Goal: Task Accomplishment & Management: Complete application form

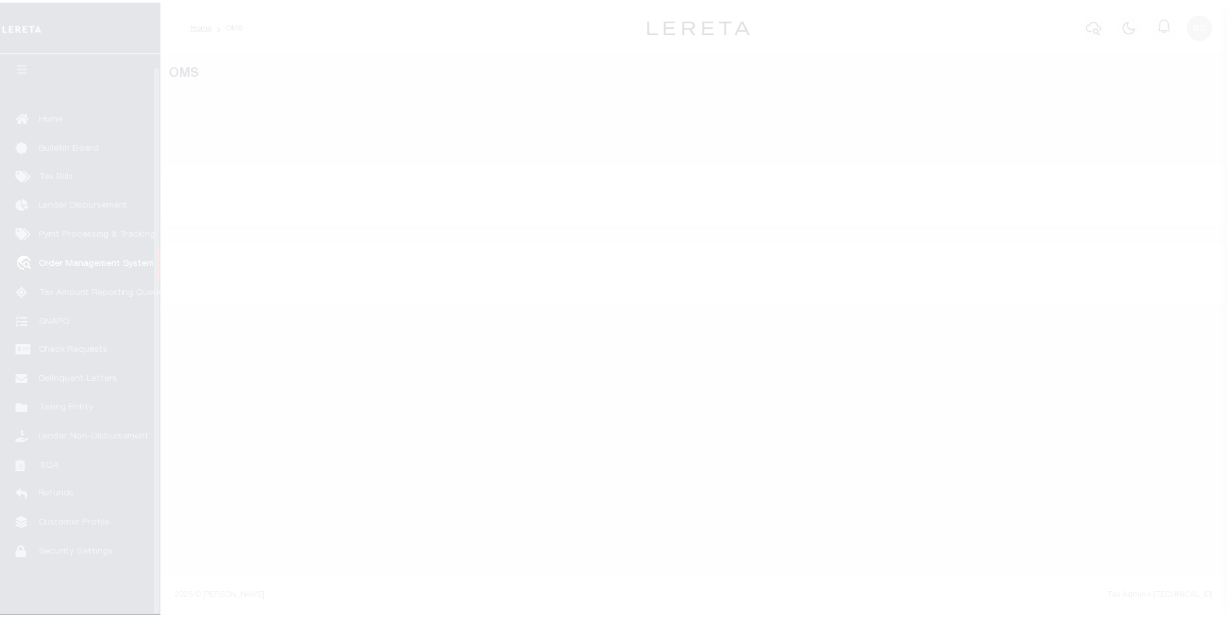
scroll to position [13, 0]
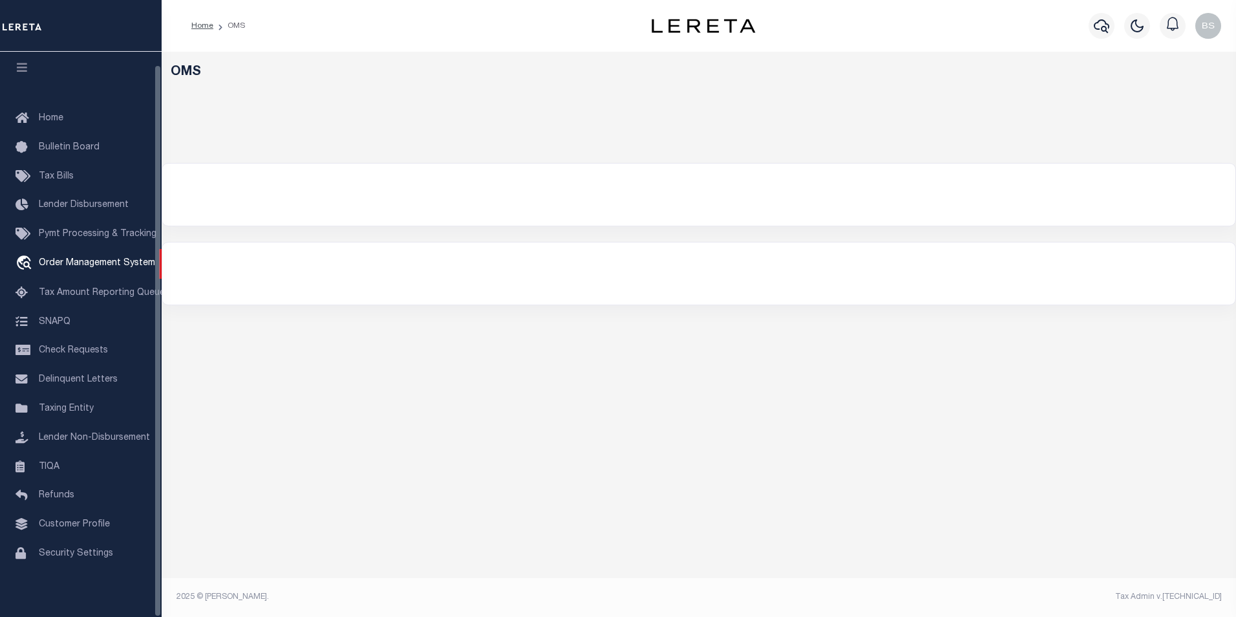
select select "200"
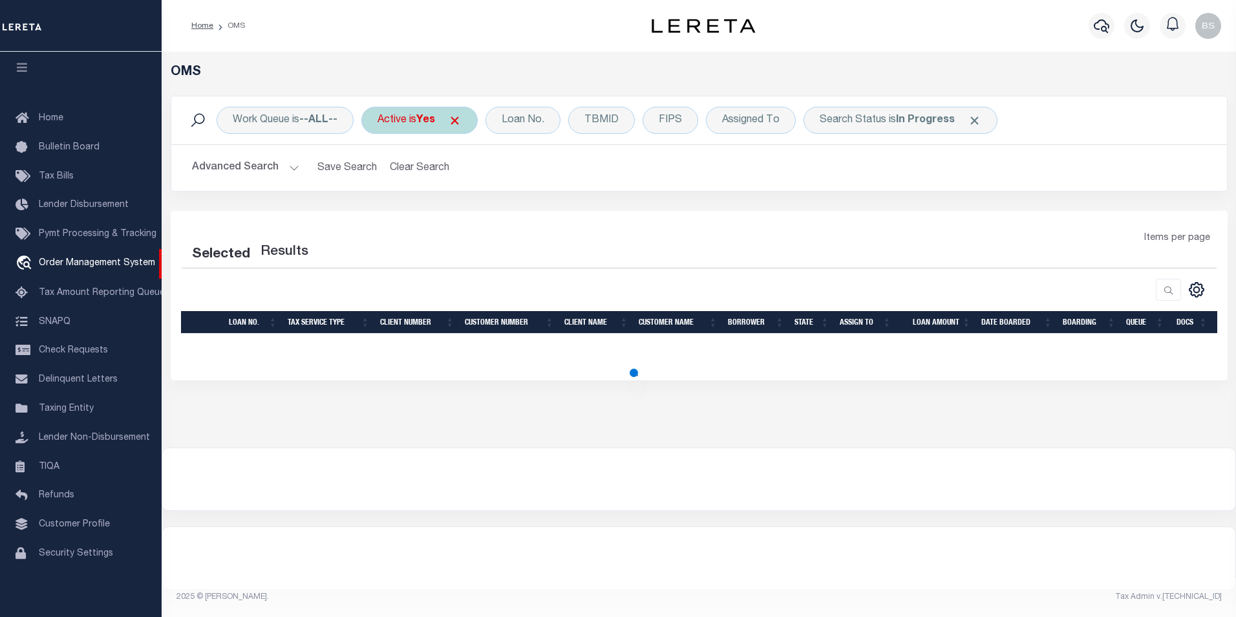
select select "200"
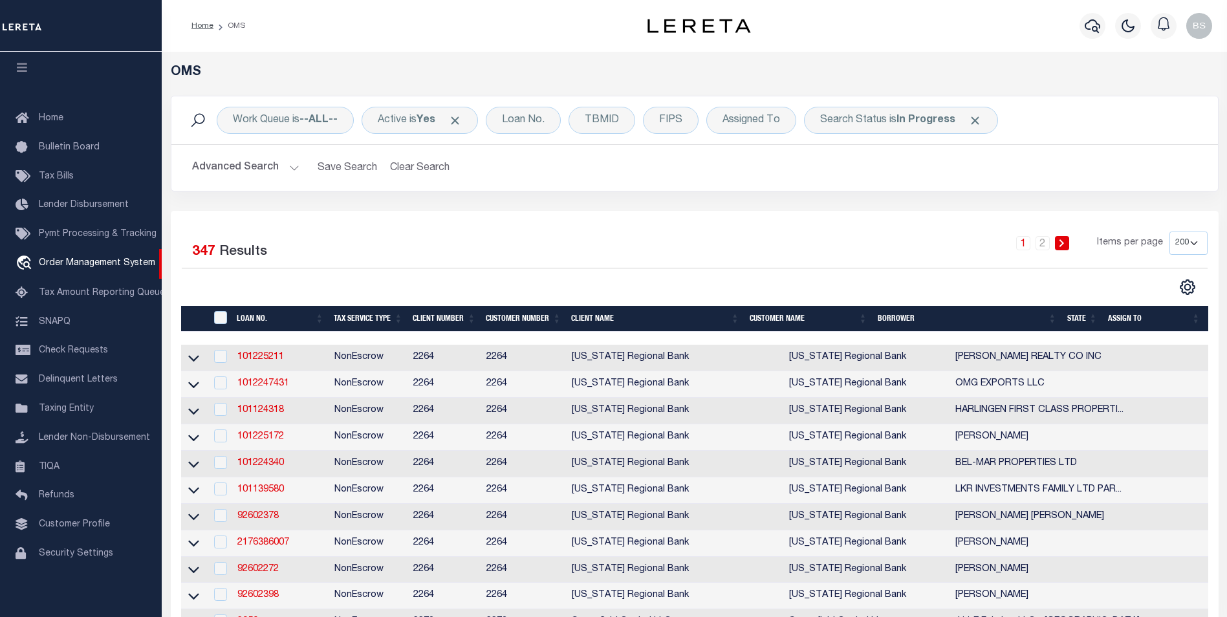
click at [902, 316] on th "BORROWER" at bounding box center [966, 319] width 189 height 27
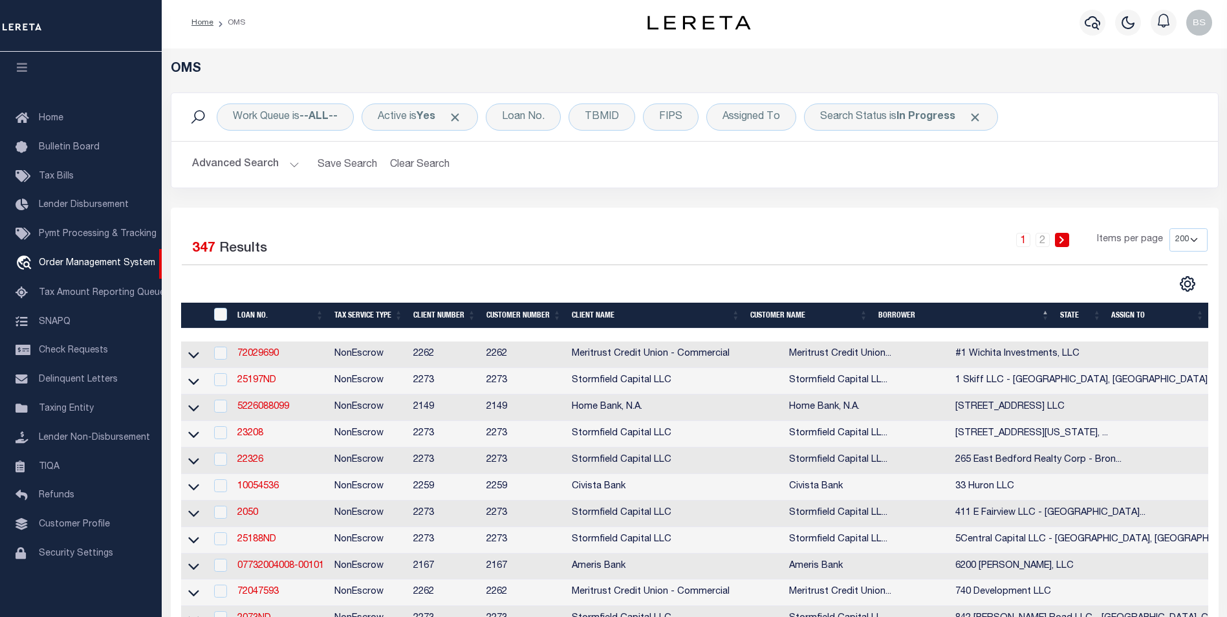
scroll to position [0, 0]
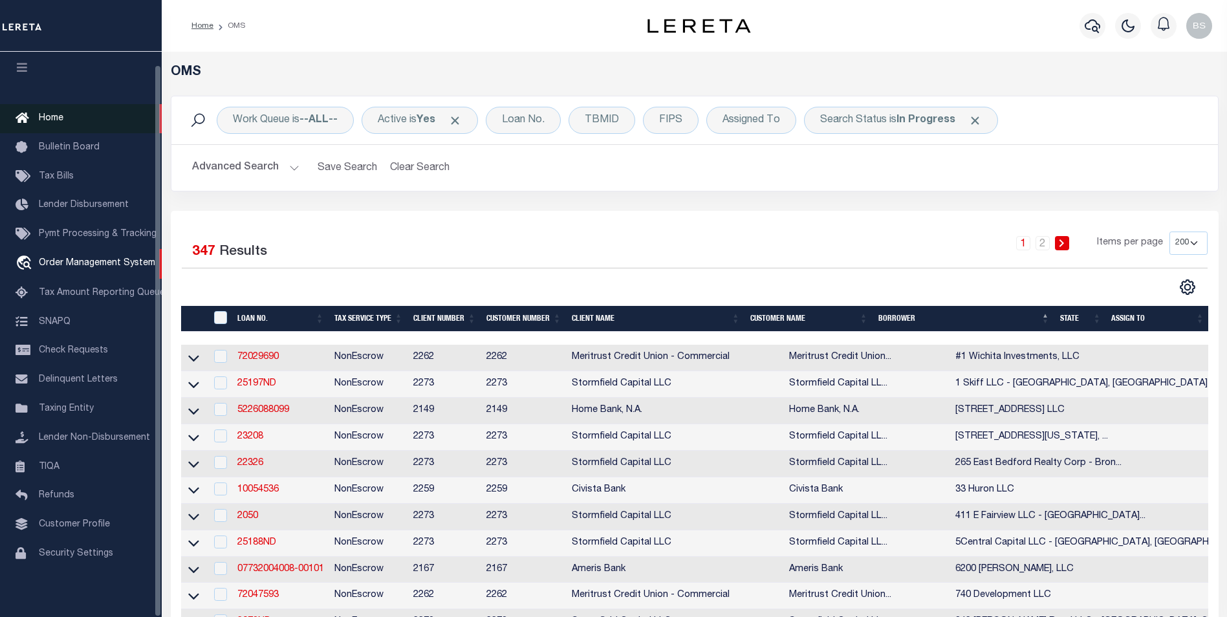
click at [56, 116] on link "Home" at bounding box center [81, 118] width 162 height 29
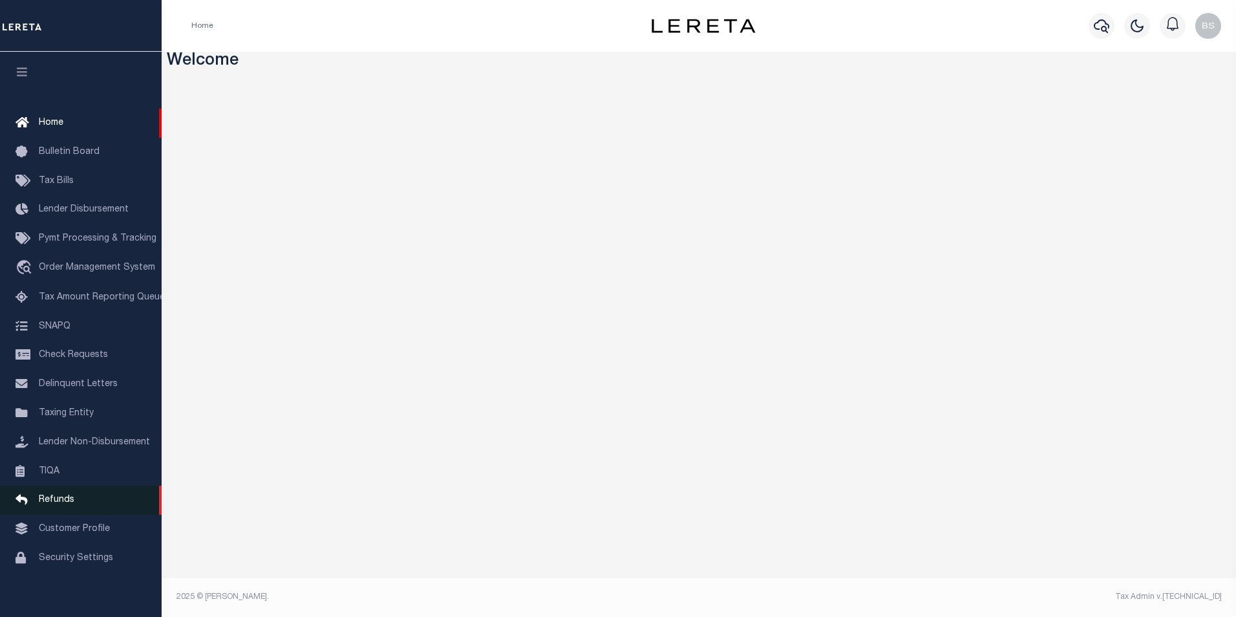
click at [58, 504] on span "Refunds" at bounding box center [57, 499] width 36 height 9
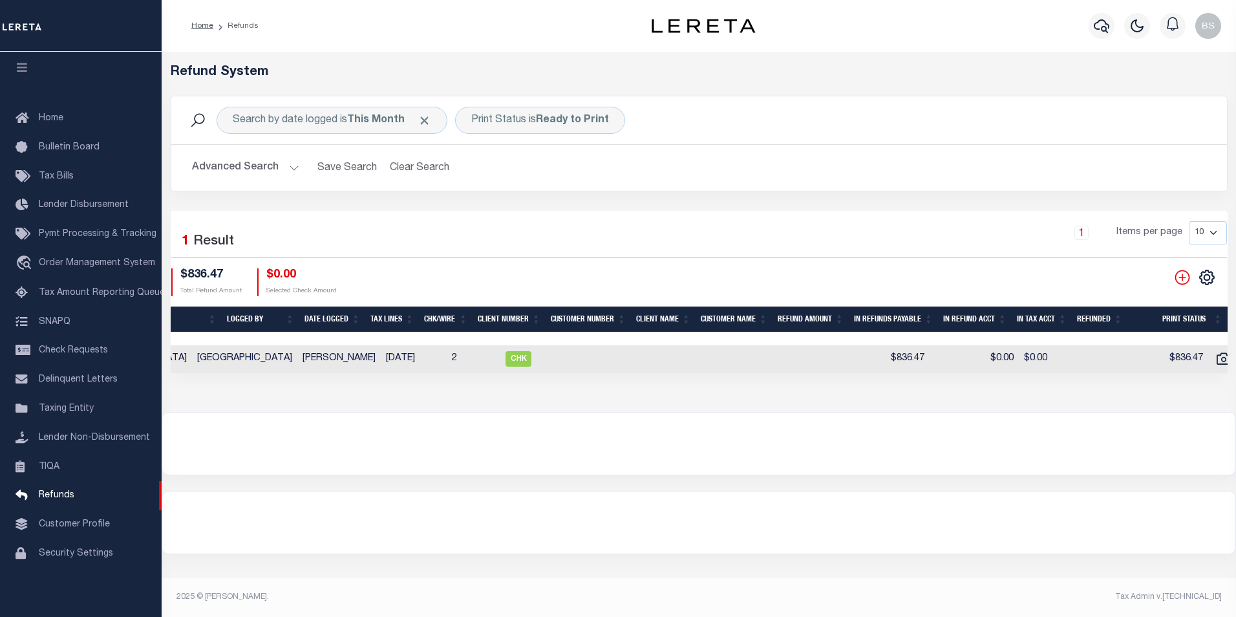
scroll to position [0, 339]
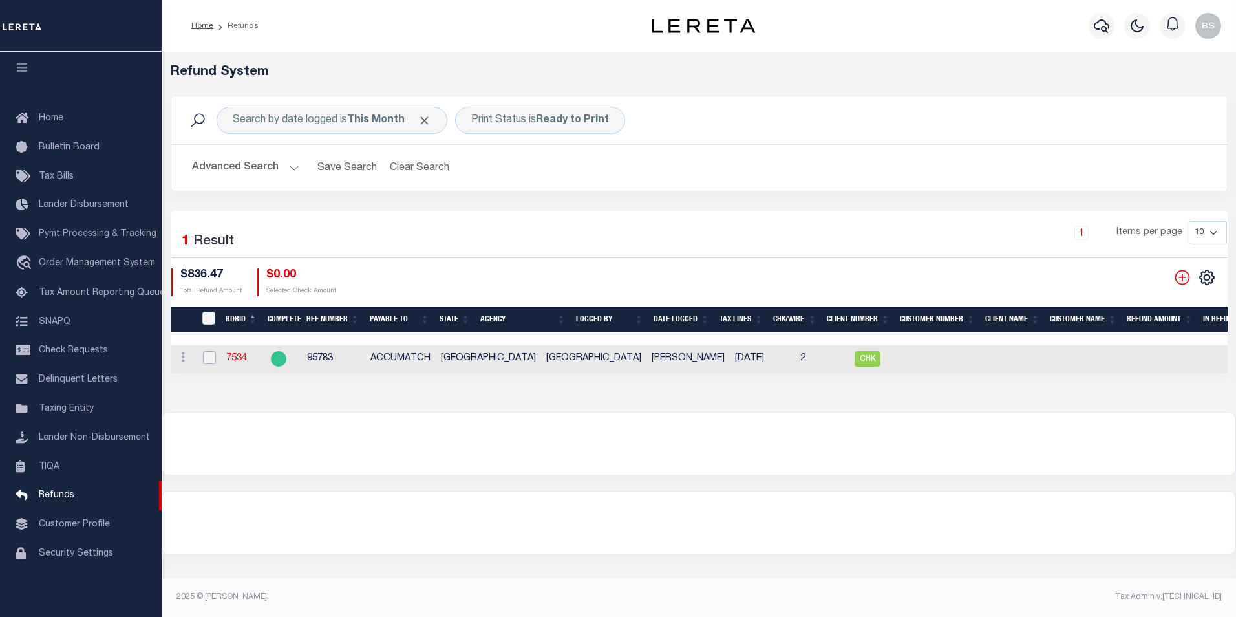
click at [213, 360] on input "checkbox" at bounding box center [209, 357] width 13 height 13
checkbox input "true"
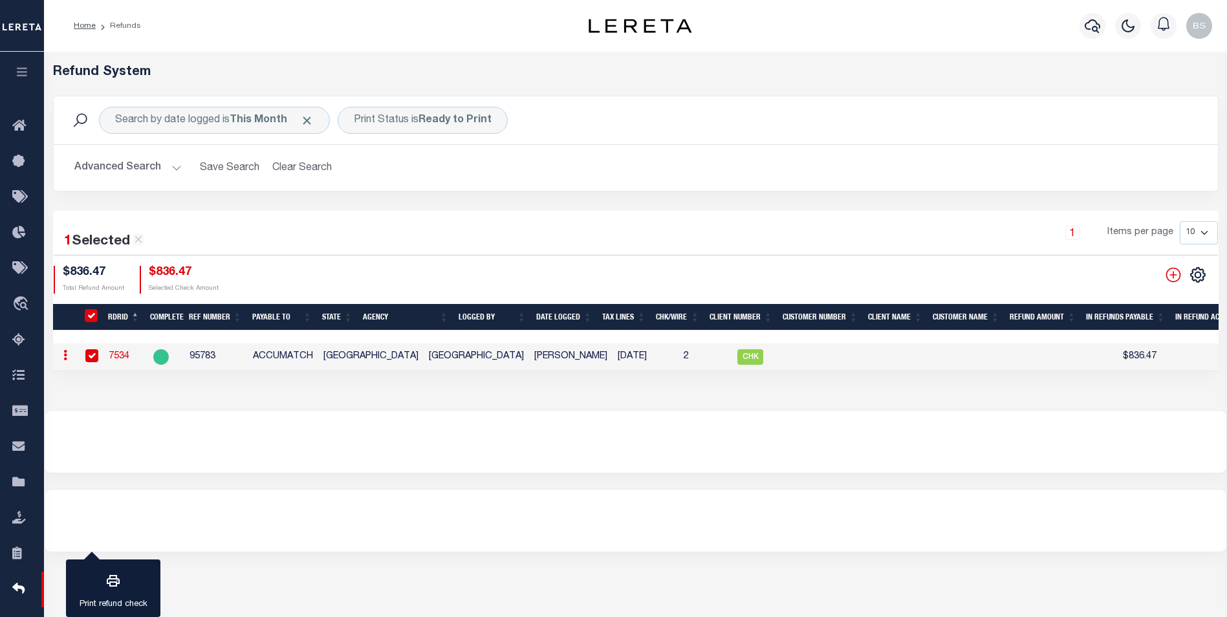
click at [89, 356] on input "checkbox" at bounding box center [91, 355] width 13 height 13
checkbox input "false"
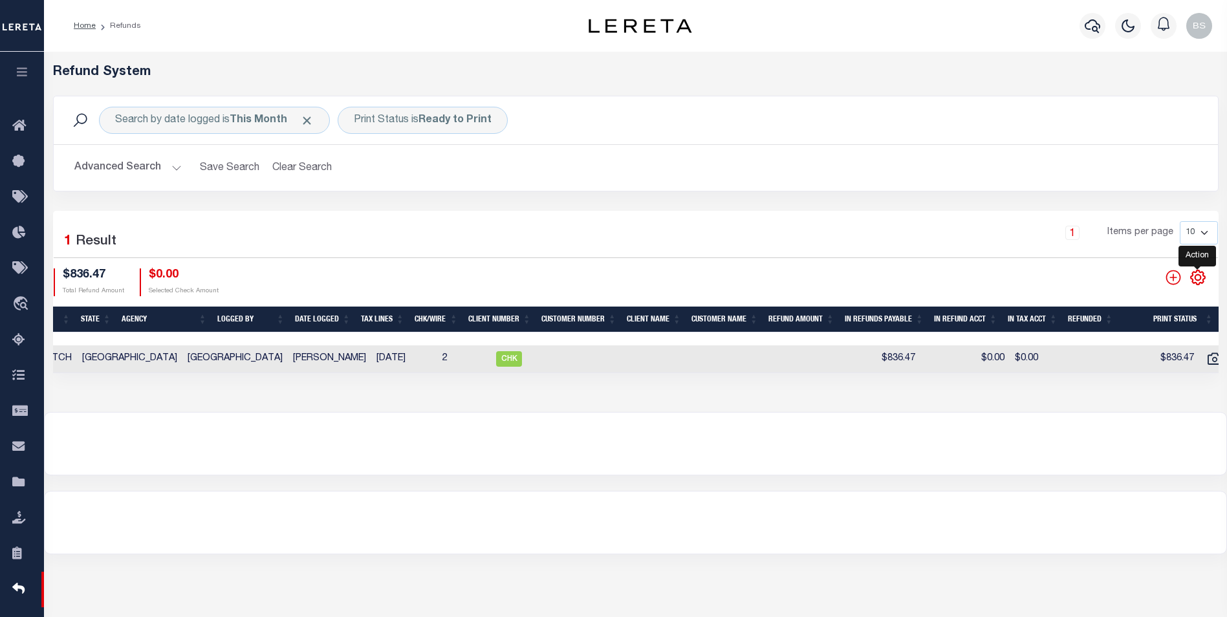
click at [1201, 279] on icon "" at bounding box center [1197, 277] width 17 height 17
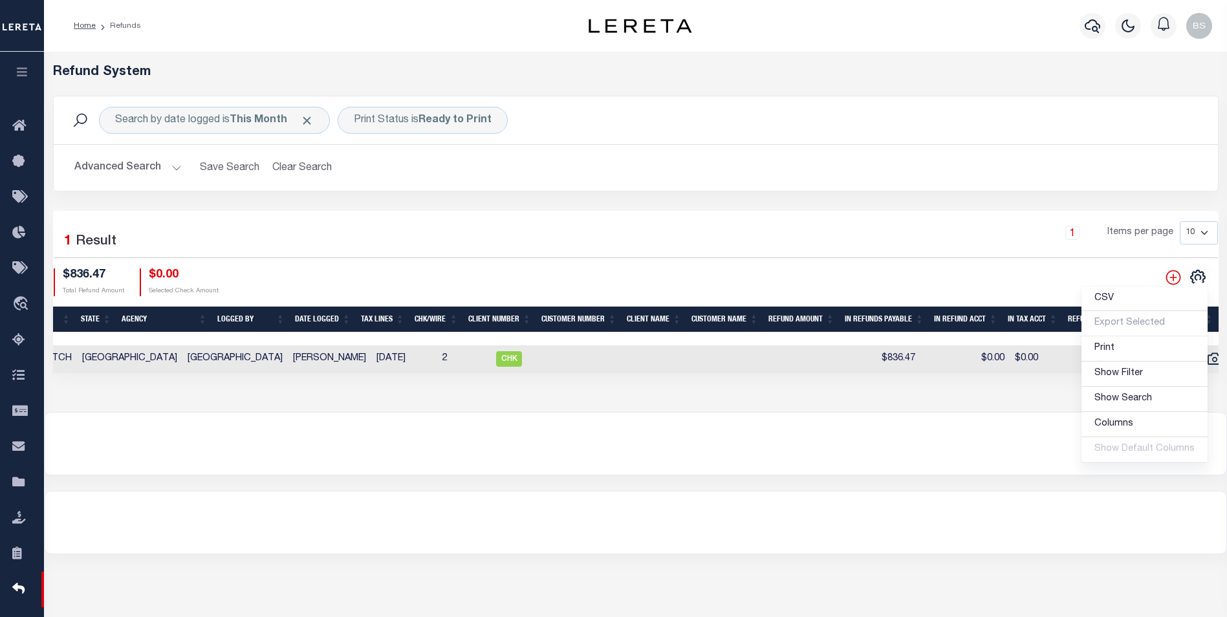
click at [652, 277] on div "CSV Export Selected Print Show Filter Show Search Columns 0: 1: RefundDepositRe…" at bounding box center [927, 282] width 582 height 28
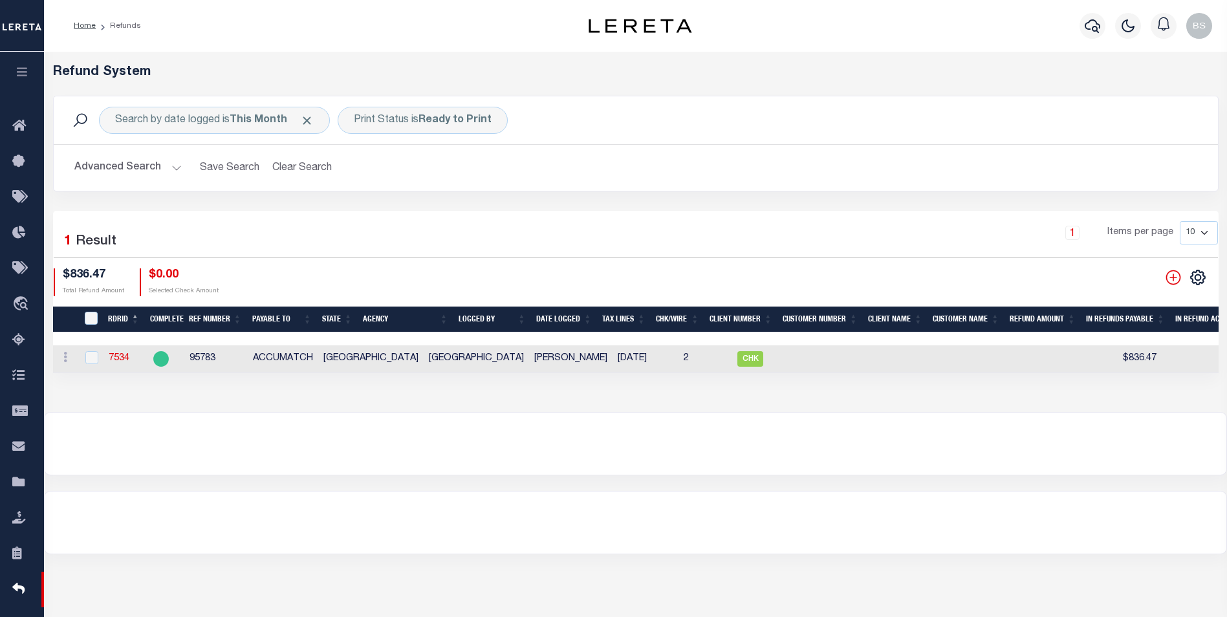
drag, startPoint x: 806, startPoint y: 383, endPoint x: 429, endPoint y: 371, distance: 377.8
click at [429, 371] on div "Refund System Search by date logged is This Month Print Status is Ready to Prin…" at bounding box center [635, 232] width 1183 height 360
click at [405, 402] on div "Refund System Search by date logged is This Month Print Status is Ready to Prin…" at bounding box center [635, 232] width 1183 height 360
click at [640, 431] on div at bounding box center [635, 444] width 1181 height 62
click at [67, 360] on link at bounding box center [65, 359] width 14 height 10
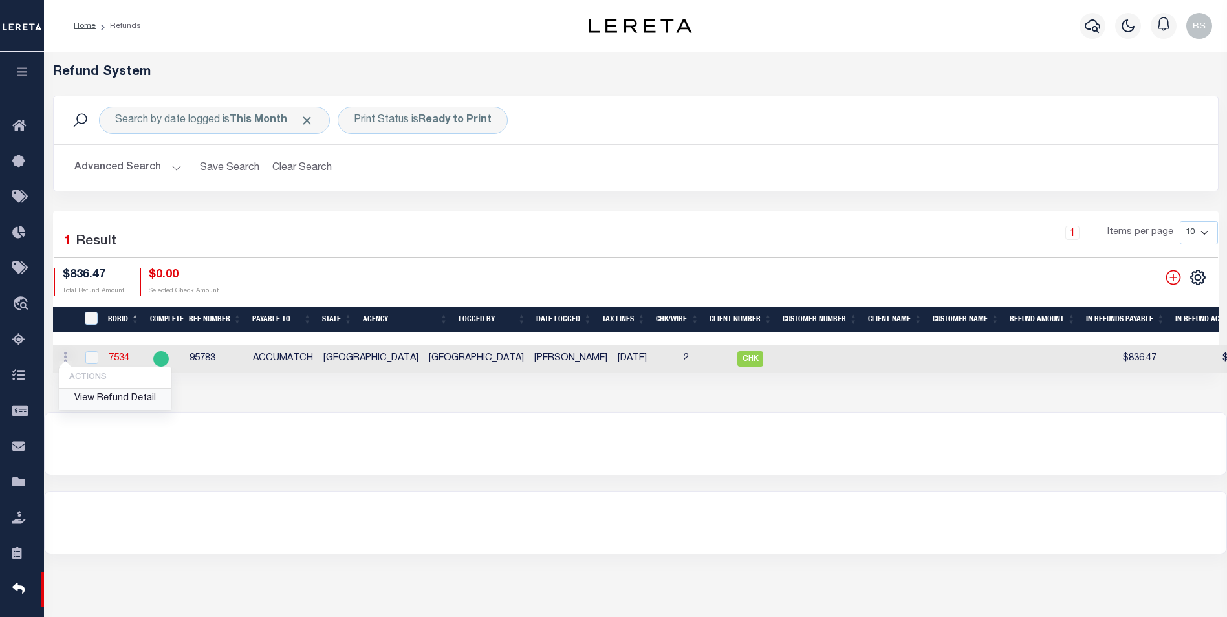
click at [135, 398] on link "View Refund Detail" at bounding box center [115, 399] width 113 height 21
checkbox input "true"
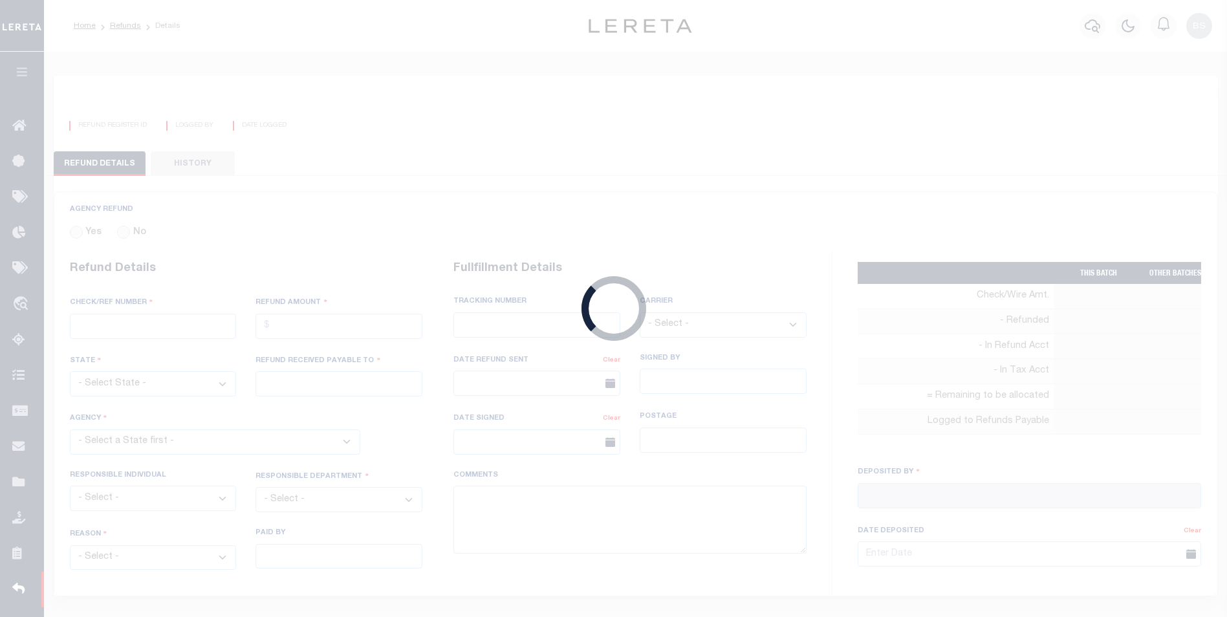
radio input "true"
type input "95783"
type input "$836.47"
select select "TX"
type input "ACCUMATCH"
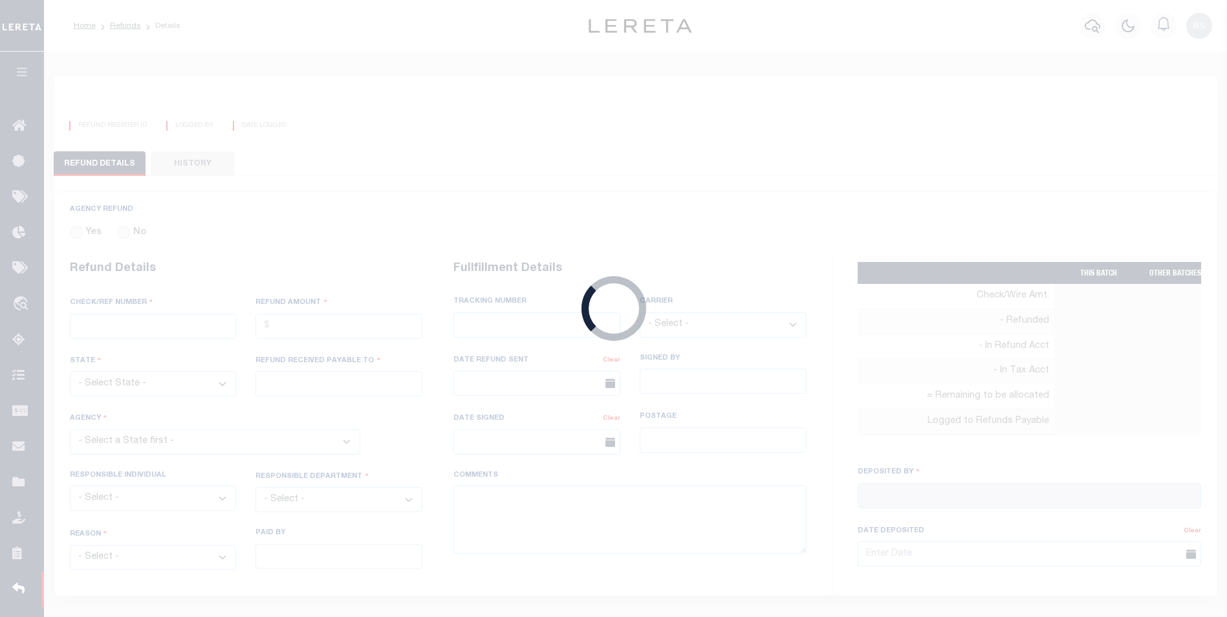
select select
select select "COL"
select select "OVP"
type textarea "DEPOSITING CK TODAY"
type input "Martinez, Myrna"
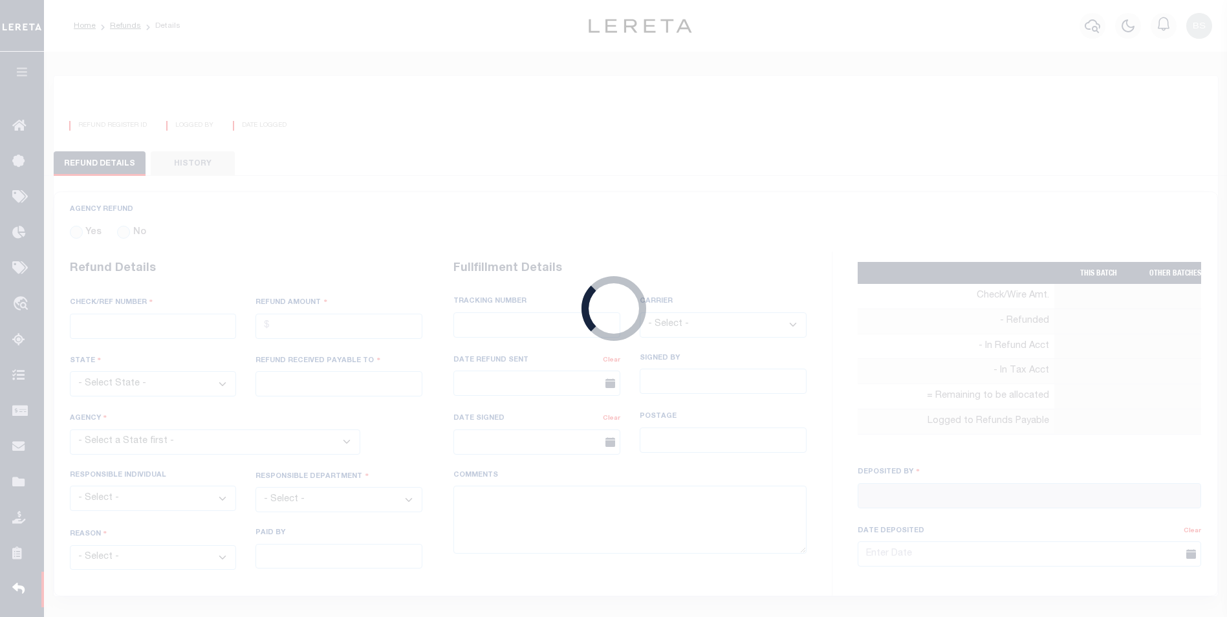
type input "10/02/2025"
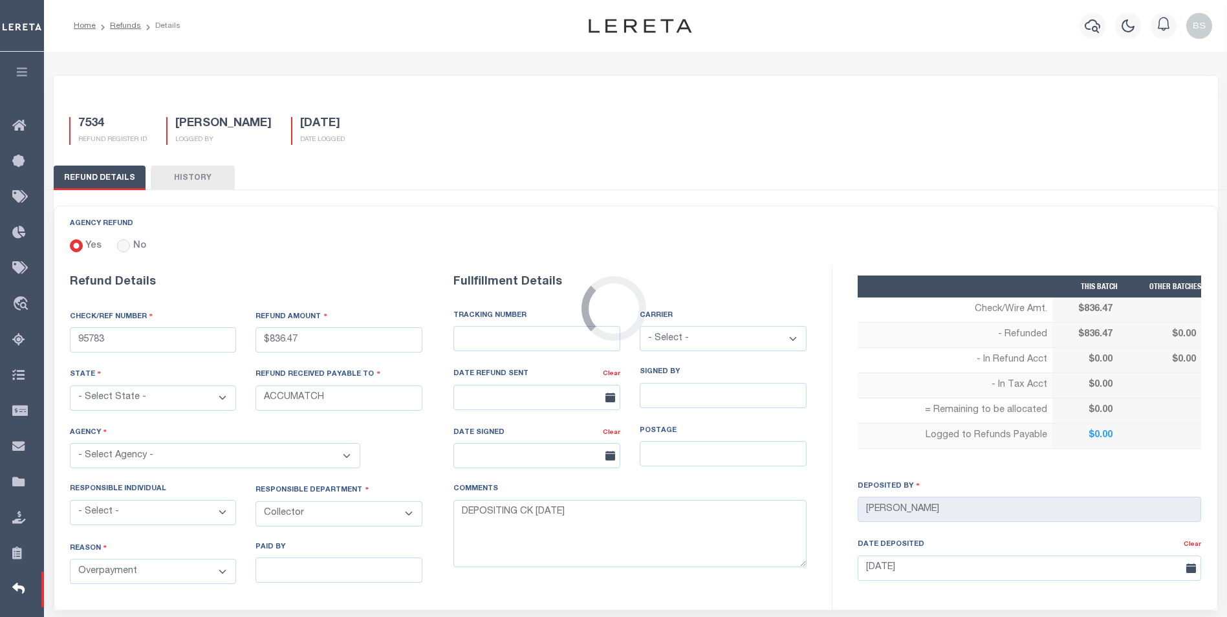
select select "4818100000"
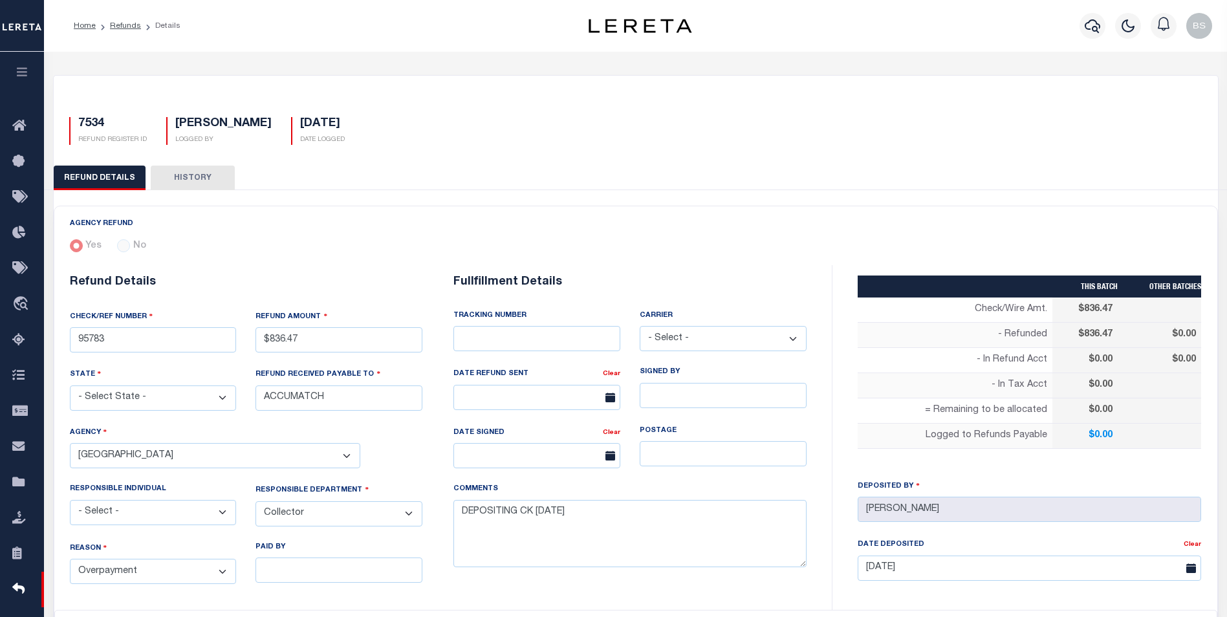
click at [194, 179] on button "HISTORY" at bounding box center [193, 178] width 84 height 25
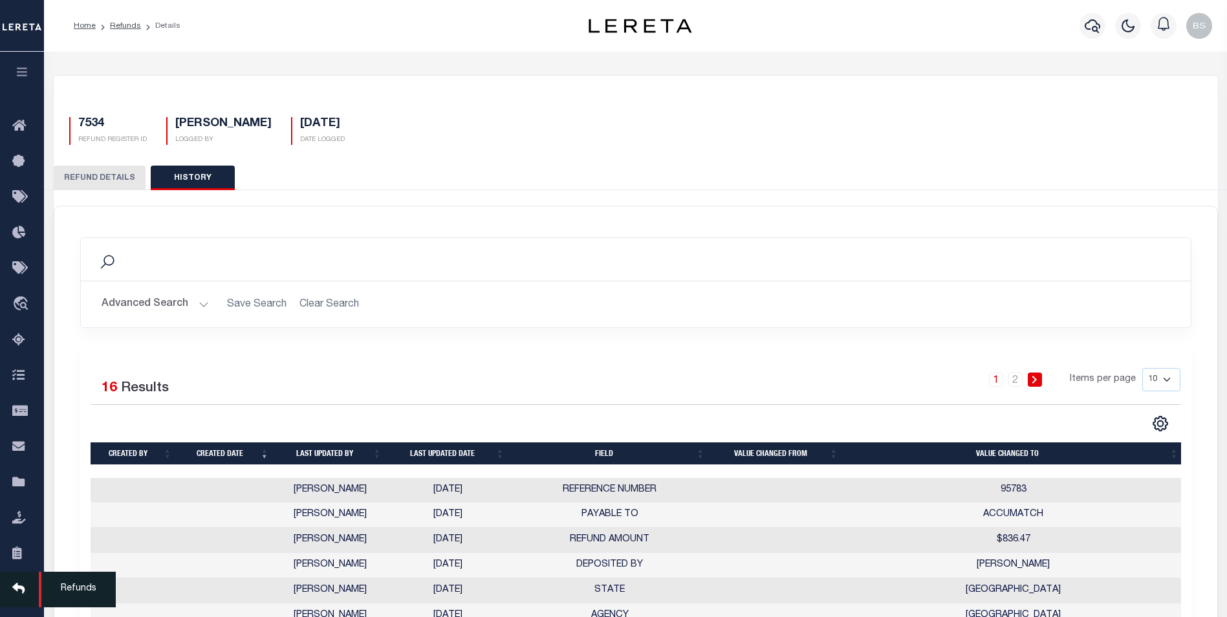
click at [14, 598] on icon at bounding box center [22, 589] width 21 height 16
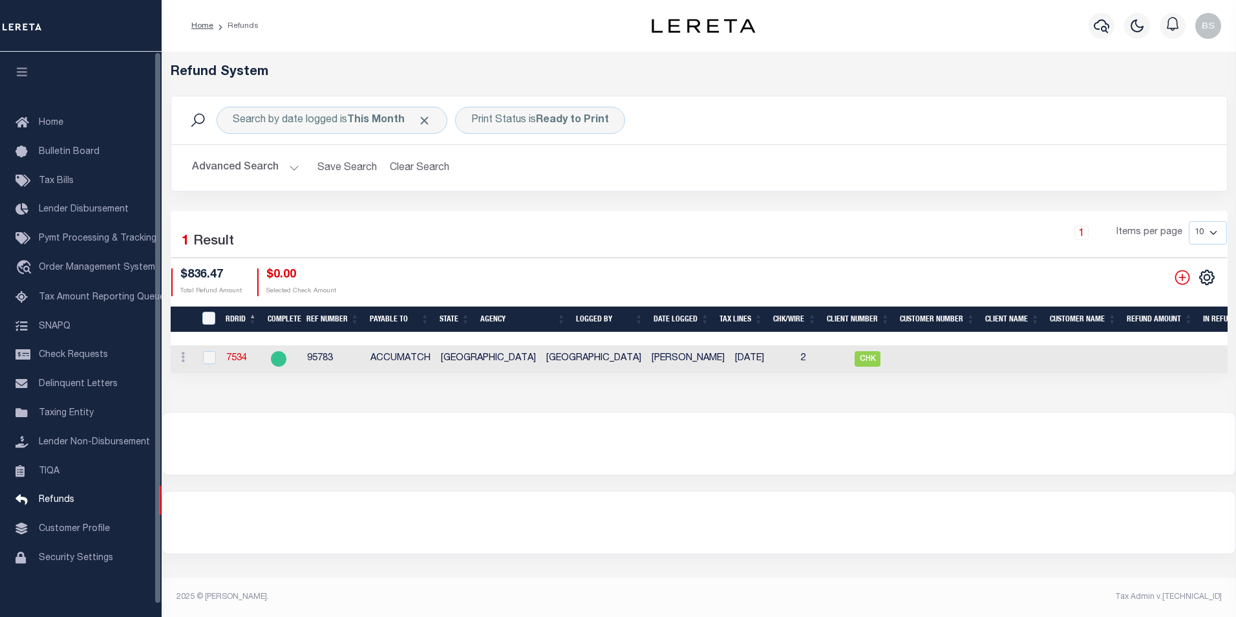
click at [21, 72] on icon "button" at bounding box center [22, 72] width 15 height 12
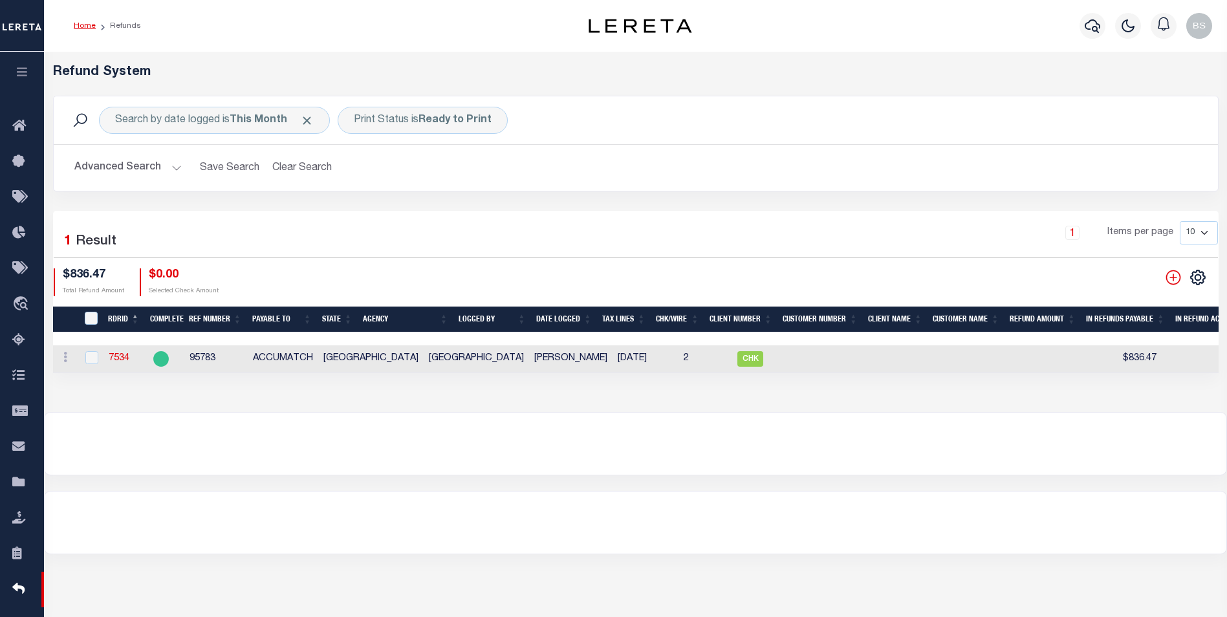
click at [87, 27] on link "Home" at bounding box center [85, 26] width 22 height 8
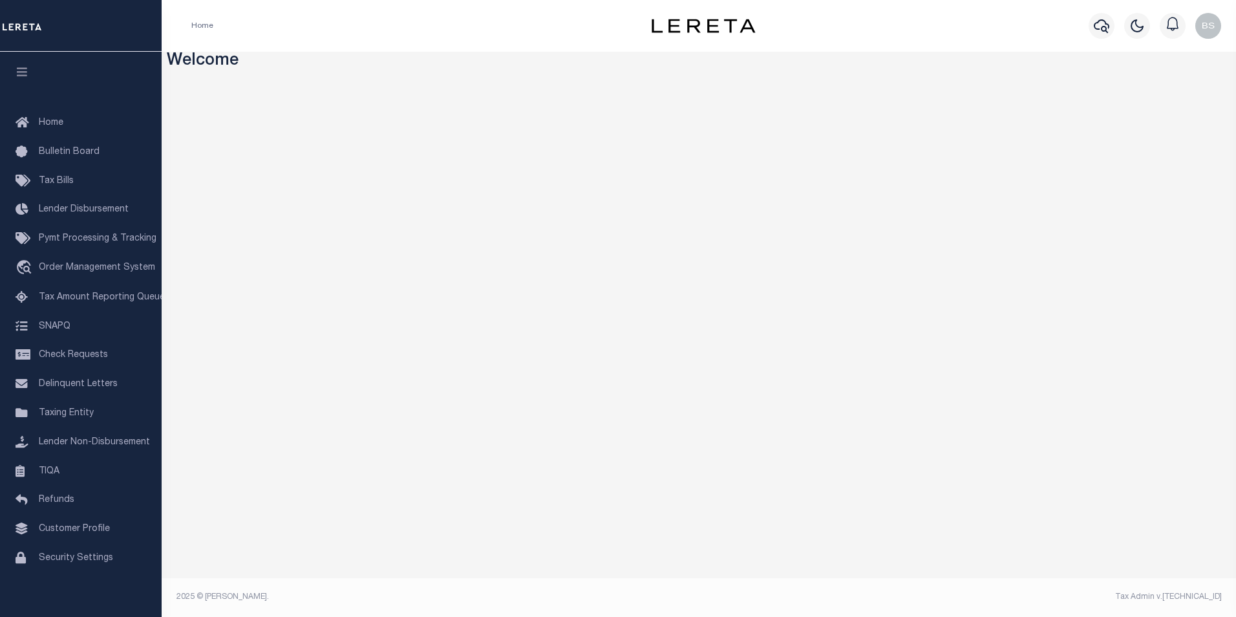
drag, startPoint x: 1214, startPoint y: 2, endPoint x: 897, endPoint y: 37, distance: 319.4
click at [897, 37] on div "Profile Sign out" at bounding box center [1009, 25] width 436 height 45
